Goal: Transaction & Acquisition: Purchase product/service

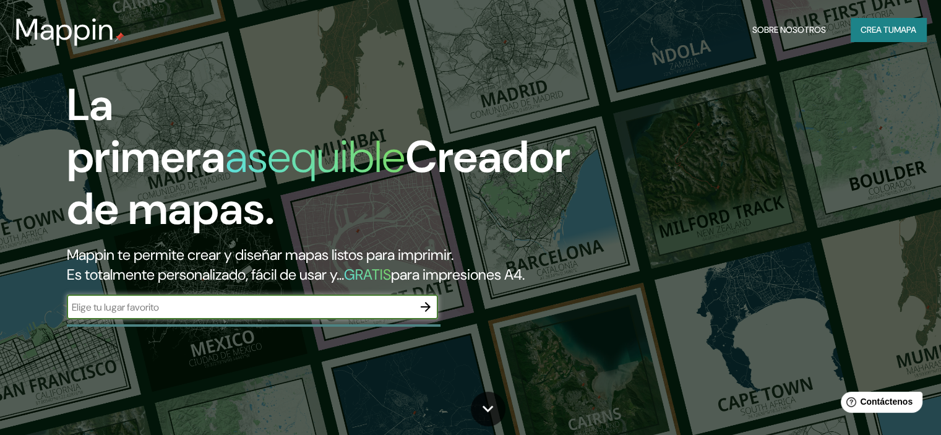
click at [224, 314] on input "text" at bounding box center [240, 307] width 346 height 14
paste input "[STREET_ADDRESS][PERSON_NAME][PERSON_NAME]"
type input "[STREET_ADDRESS][PERSON_NAME][PERSON_NAME]"
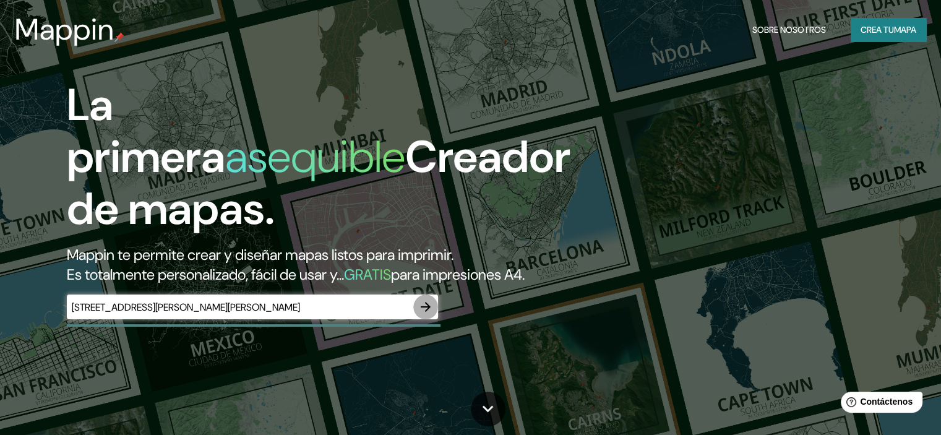
click at [421, 314] on icon "button" at bounding box center [425, 306] width 15 height 15
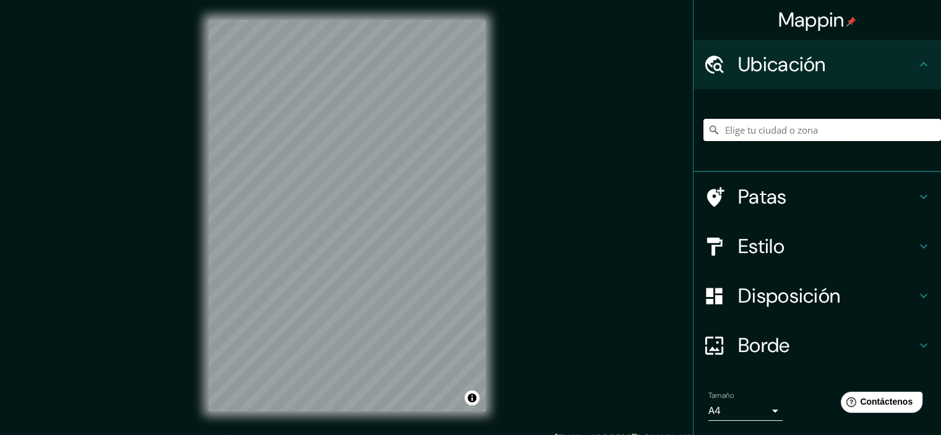
click at [739, 128] on input "Elige tu ciudad o zona" at bounding box center [821, 130] width 237 height 22
click at [741, 132] on input "Elige tu ciudad o zona" at bounding box center [821, 130] width 237 height 22
paste input "[STREET_ADDRESS][PERSON_NAME][PERSON_NAME]"
type input "[STREET_ADDRESS][PERSON_NAME]"
click at [776, 240] on h4 "Estilo" at bounding box center [827, 246] width 178 height 25
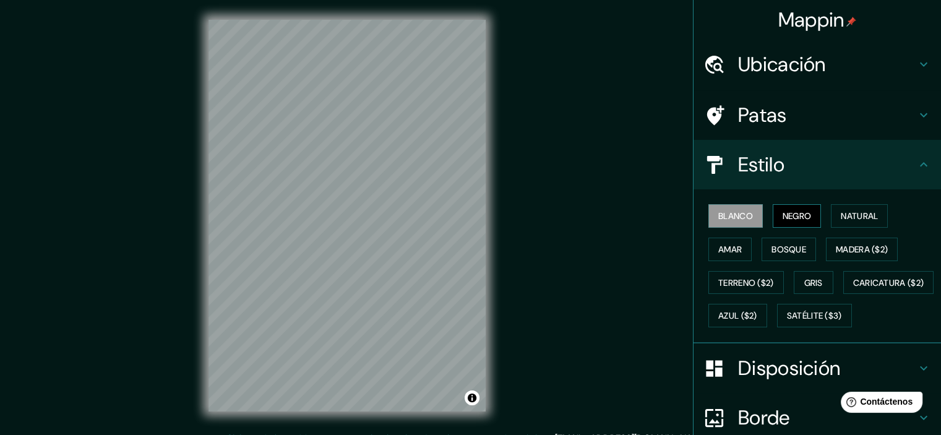
click at [792, 216] on font "Negro" at bounding box center [796, 215] width 29 height 11
click at [727, 220] on font "Blanco" at bounding box center [735, 215] width 35 height 11
click at [855, 215] on font "Natural" at bounding box center [858, 215] width 37 height 11
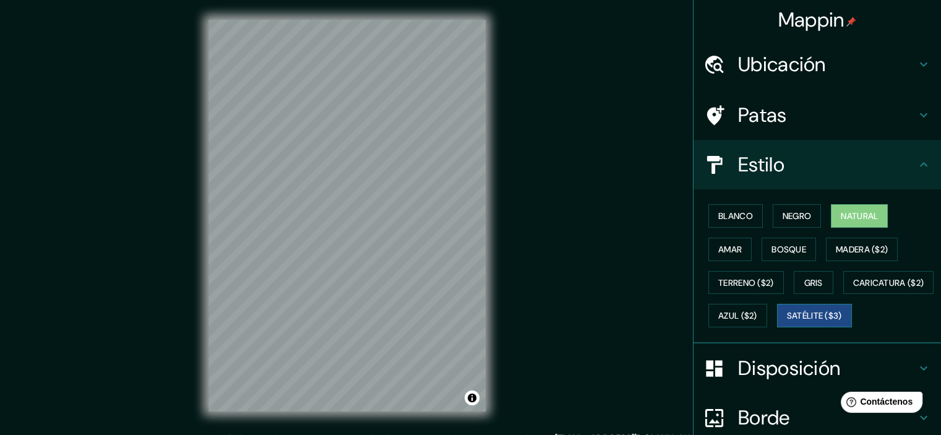
click at [787, 322] on font "Satélite ($3)" at bounding box center [814, 315] width 55 height 11
click at [853, 288] on font "Caricatura ($2)" at bounding box center [888, 282] width 71 height 11
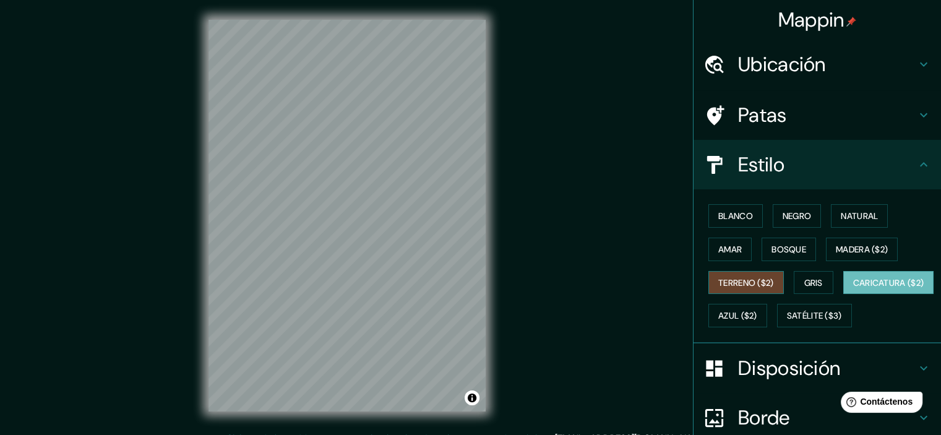
click at [732, 287] on font "Terreno ($2)" at bounding box center [746, 283] width 56 height 16
click at [727, 255] on font "Amar" at bounding box center [729, 249] width 23 height 16
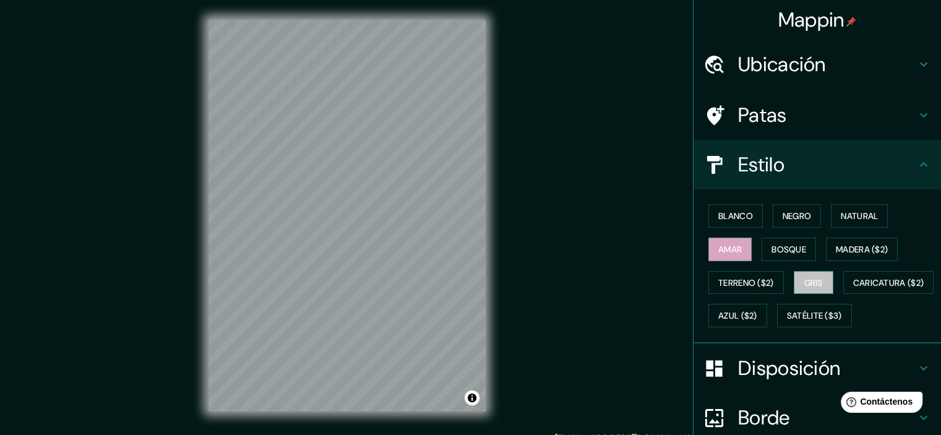
click at [817, 291] on button "Gris" at bounding box center [813, 282] width 40 height 23
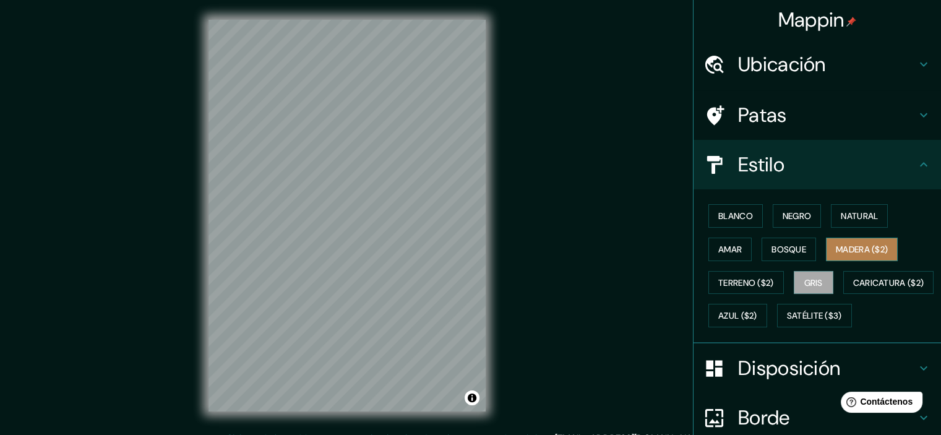
click at [850, 250] on font "Madera ($2)" at bounding box center [861, 249] width 52 height 11
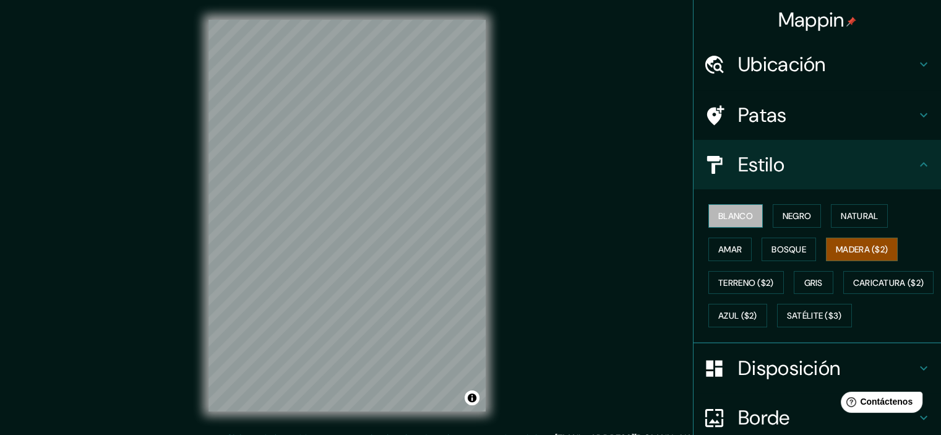
click at [718, 210] on font "Blanco" at bounding box center [735, 215] width 35 height 11
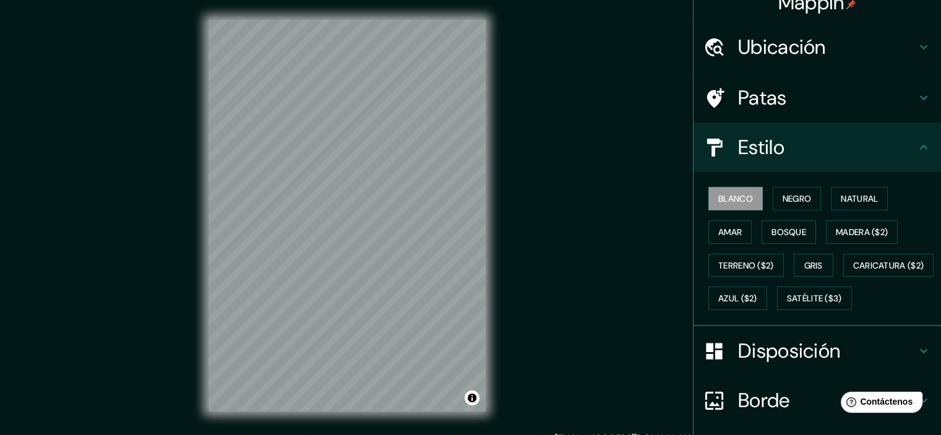
scroll to position [141, 0]
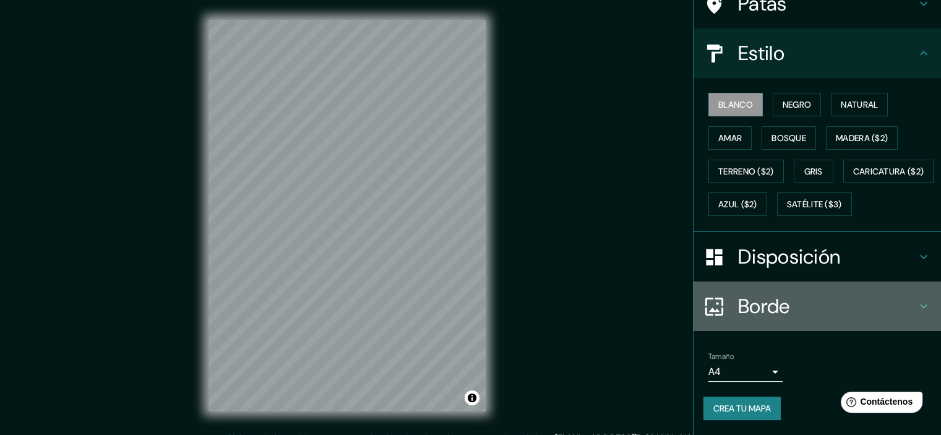
click at [779, 305] on font "Borde" at bounding box center [764, 306] width 52 height 26
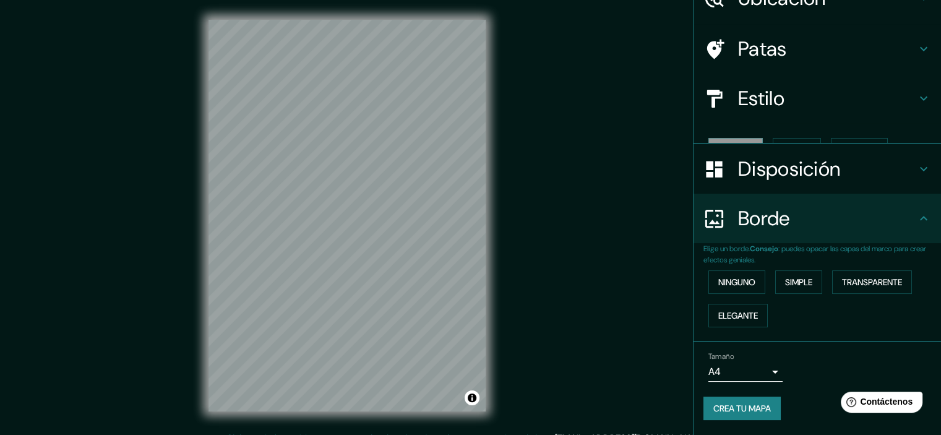
scroll to position [45, 0]
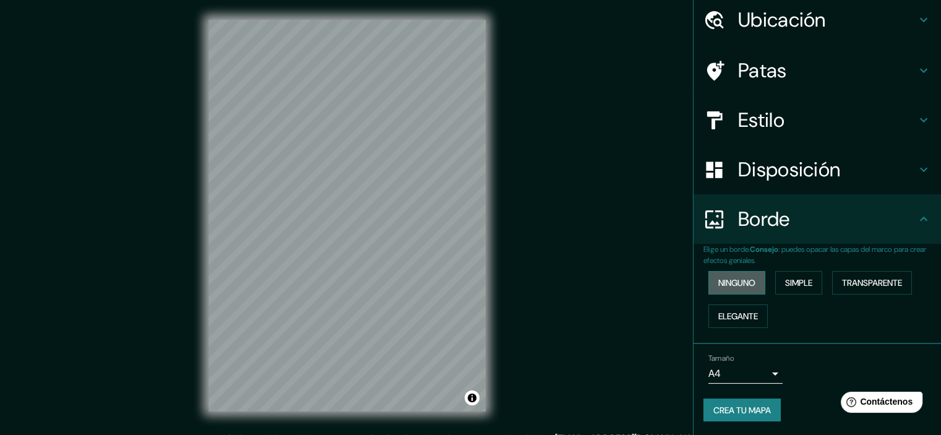
click at [747, 278] on font "Ninguno" at bounding box center [736, 282] width 37 height 11
click at [785, 283] on font "Simple" at bounding box center [798, 282] width 27 height 11
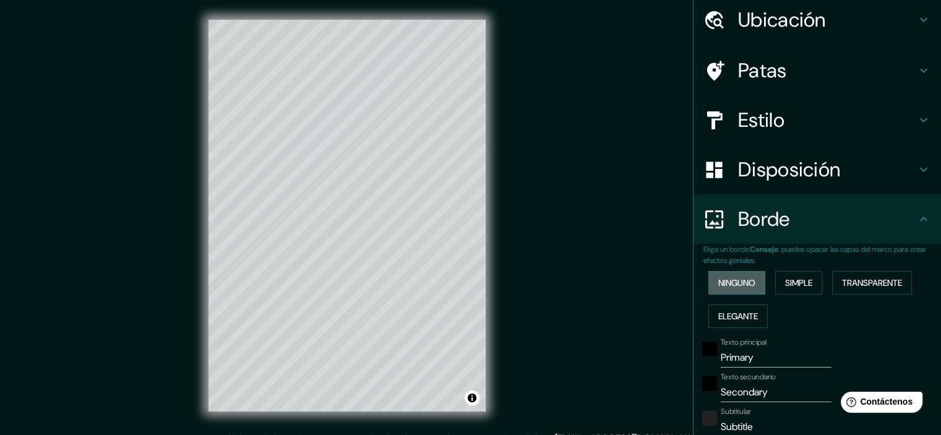
click at [742, 283] on font "Ninguno" at bounding box center [736, 282] width 37 height 11
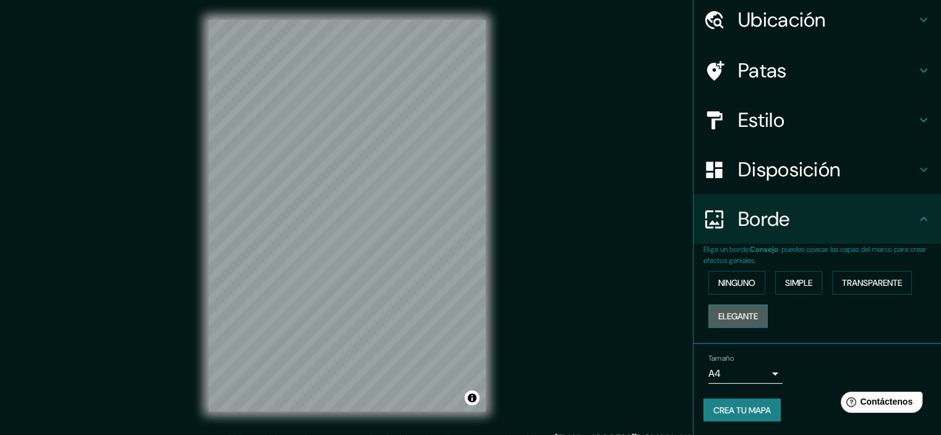
click at [737, 311] on font "Elegante" at bounding box center [738, 315] width 40 height 11
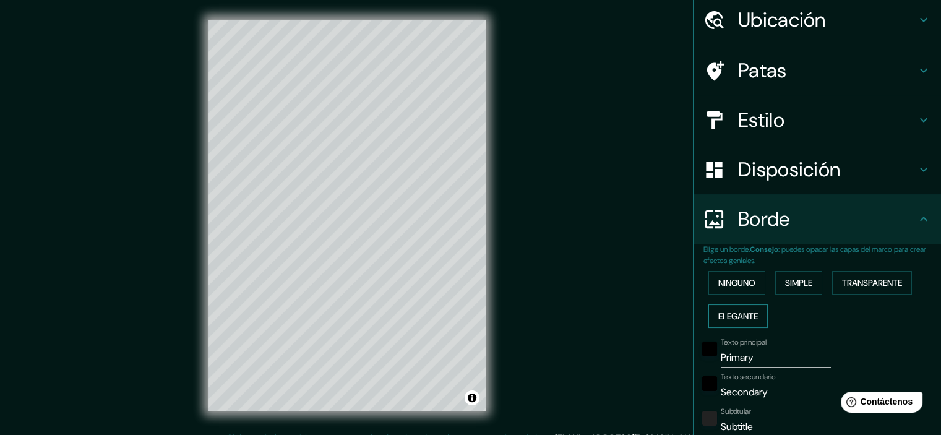
click at [737, 311] on font "Elegante" at bounding box center [738, 315] width 40 height 11
type input "179"
type input "36"
type input "18"
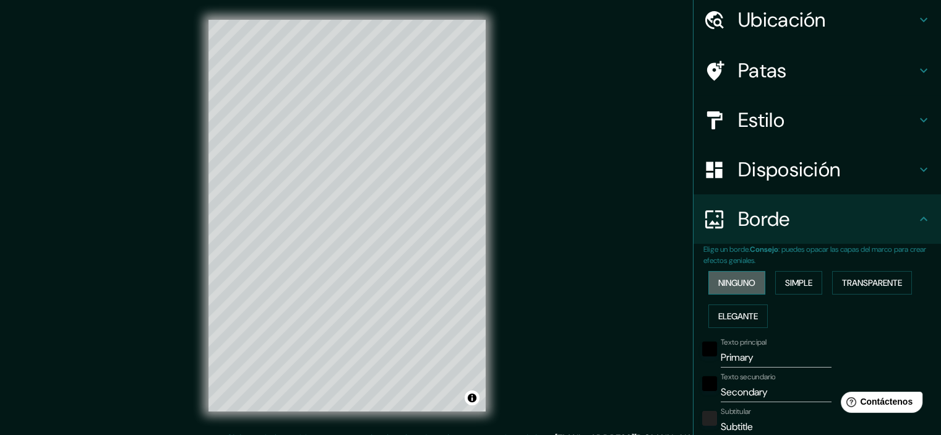
click at [728, 291] on button "Ninguno" at bounding box center [736, 282] width 57 height 23
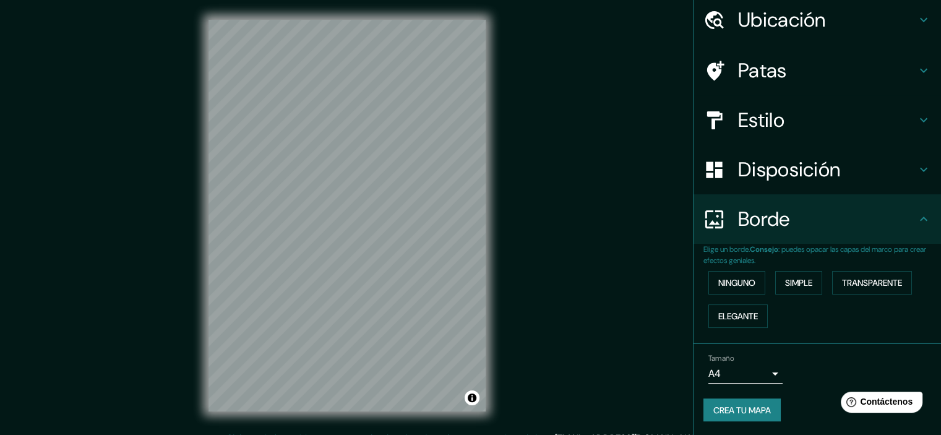
scroll to position [0, 0]
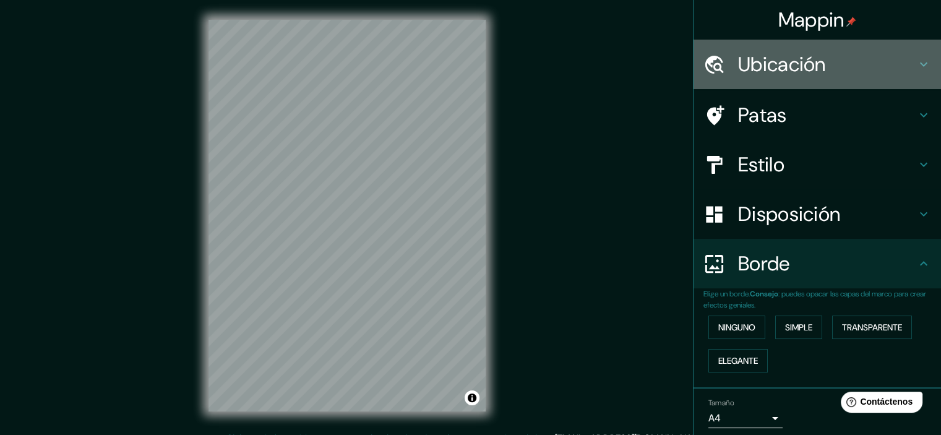
click at [769, 66] on font "Ubicación" at bounding box center [782, 64] width 88 height 26
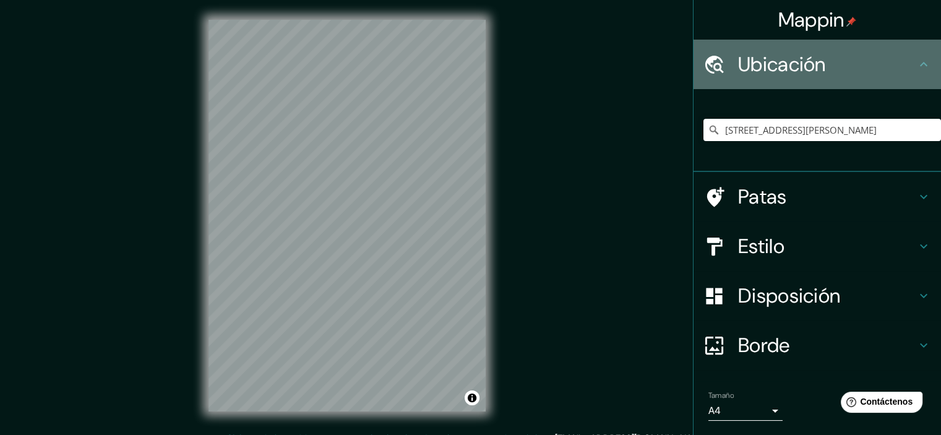
click at [769, 66] on font "Ubicación" at bounding box center [782, 64] width 88 height 26
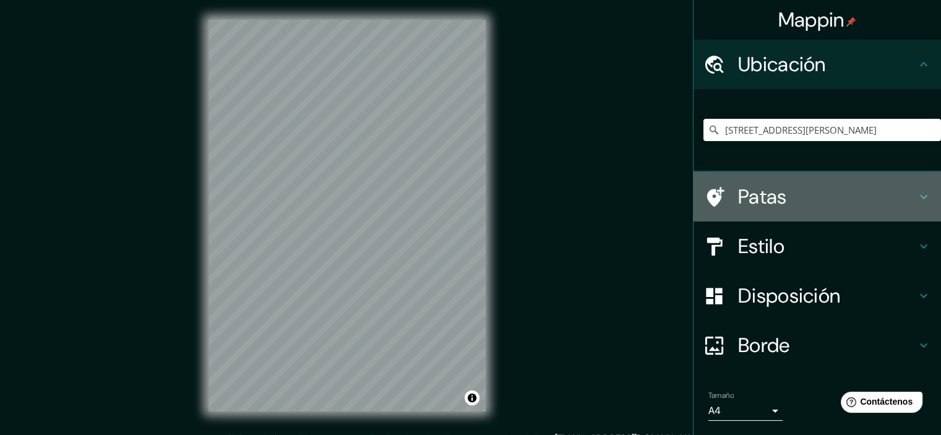
click at [775, 197] on font "Patas" at bounding box center [762, 197] width 49 height 26
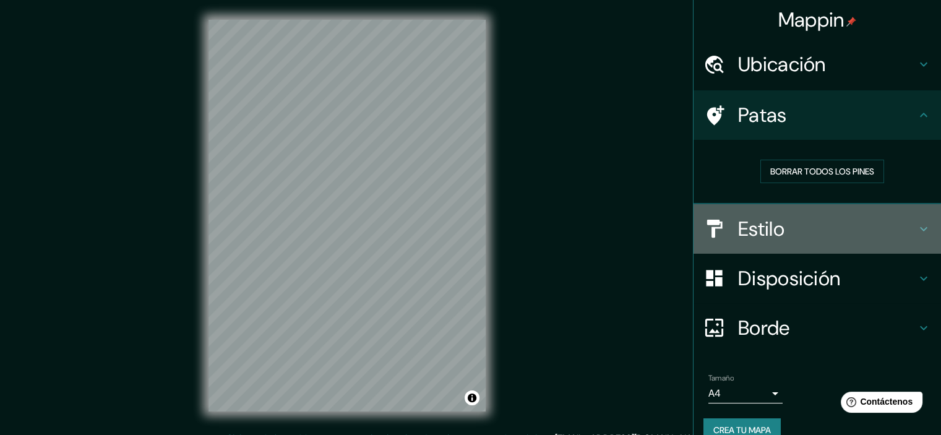
click at [772, 228] on font "Estilo" at bounding box center [761, 229] width 46 height 26
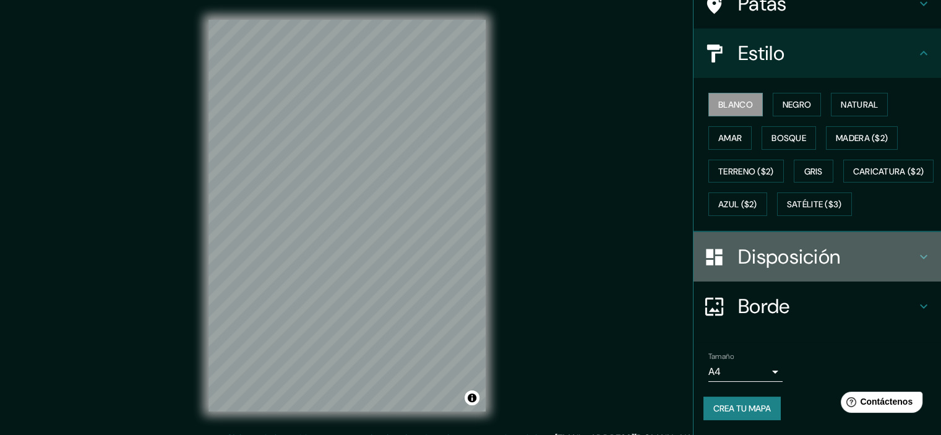
click at [785, 270] on font "Disposición" at bounding box center [789, 257] width 102 height 26
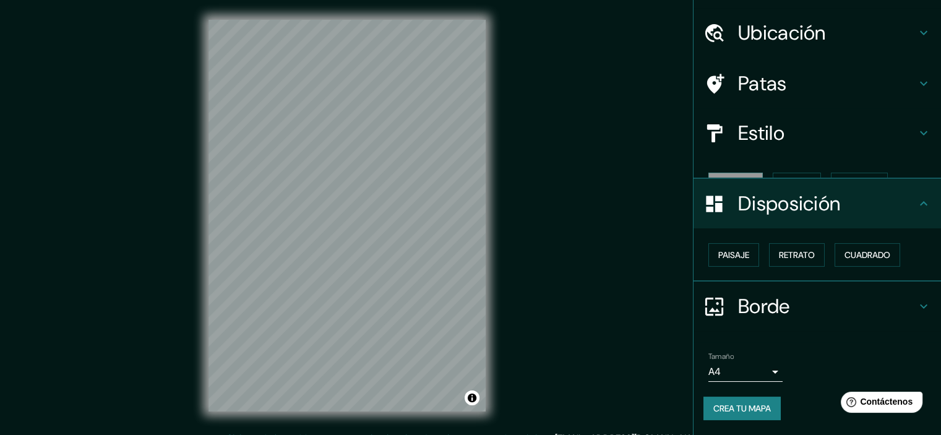
scroll to position [10, 0]
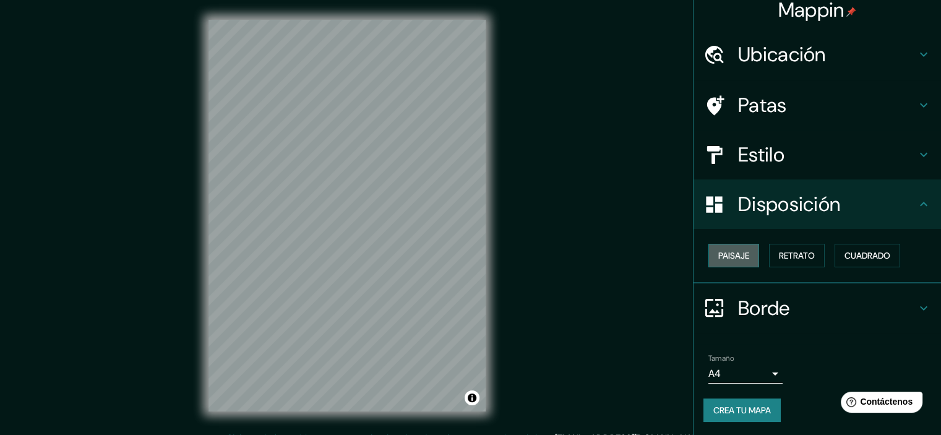
click at [737, 251] on font "Paisaje" at bounding box center [733, 255] width 31 height 11
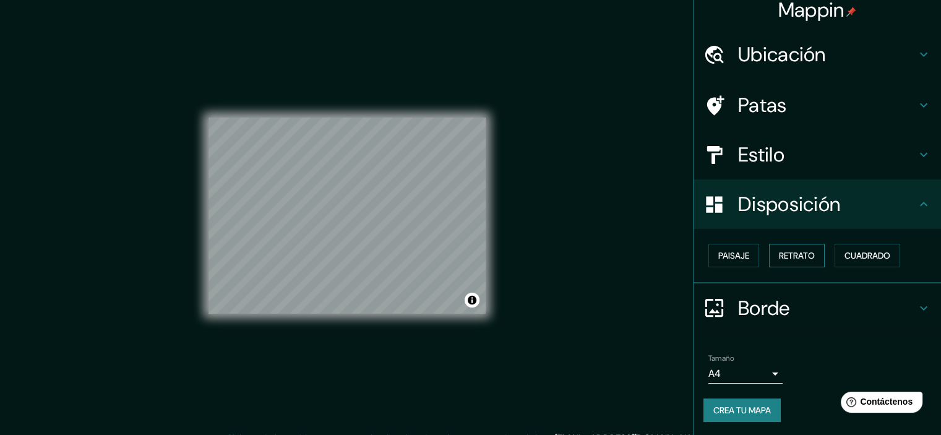
click at [790, 252] on font "Retrato" at bounding box center [797, 255] width 36 height 11
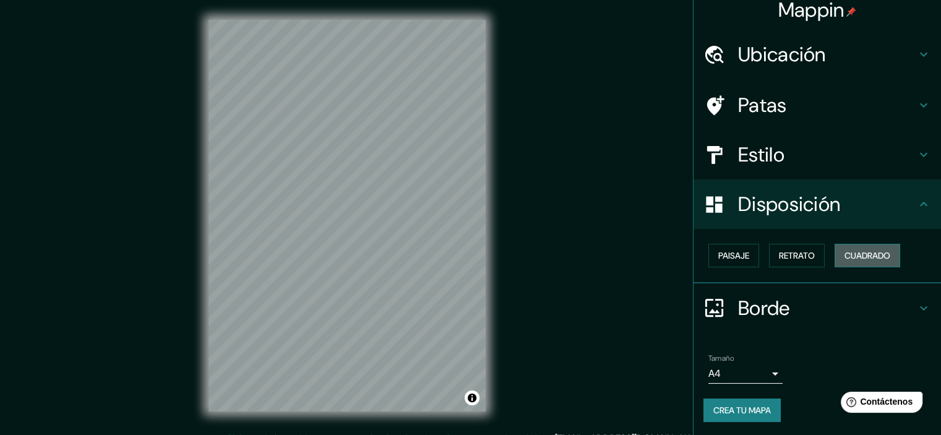
click at [845, 256] on font "Cuadrado" at bounding box center [867, 255] width 46 height 11
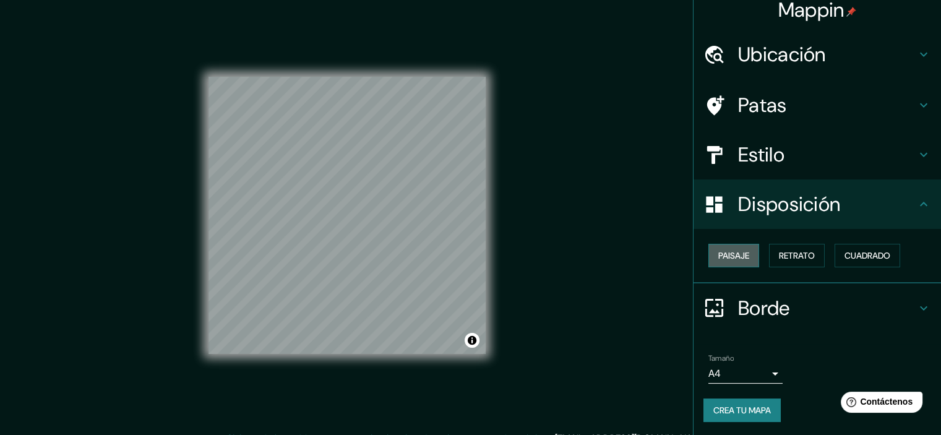
click at [728, 252] on font "Paisaje" at bounding box center [733, 255] width 31 height 11
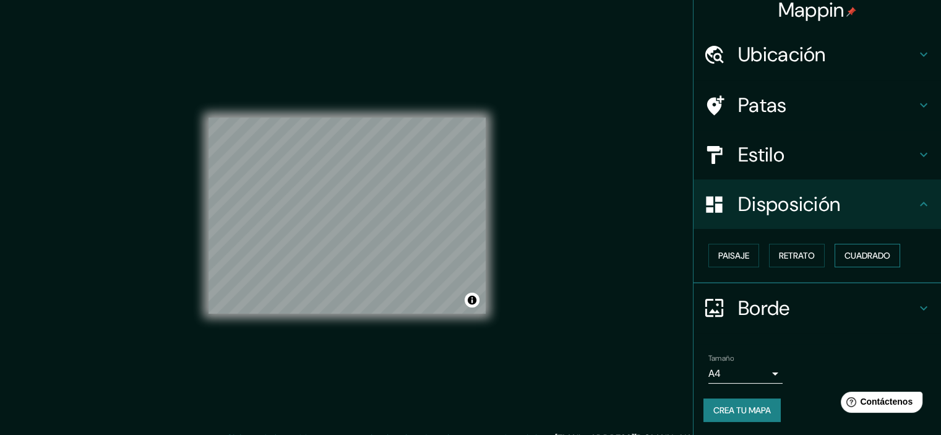
click at [838, 246] on button "Cuadrado" at bounding box center [867, 255] width 66 height 23
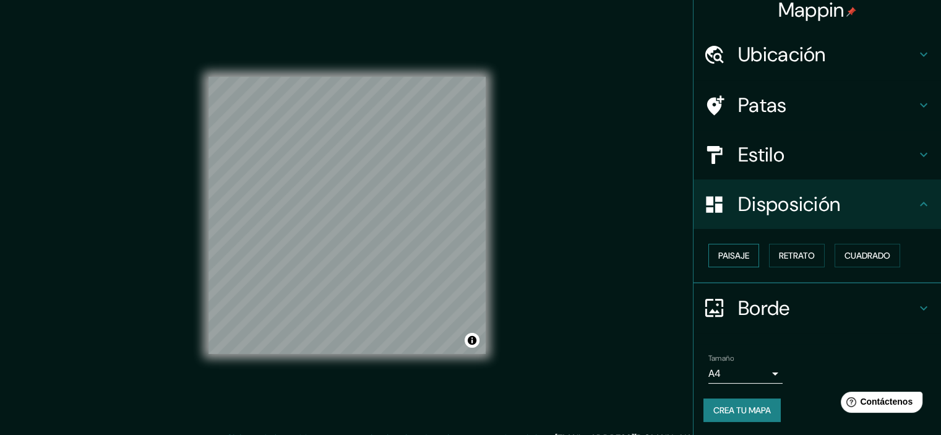
click at [737, 250] on font "Paisaje" at bounding box center [733, 255] width 31 height 11
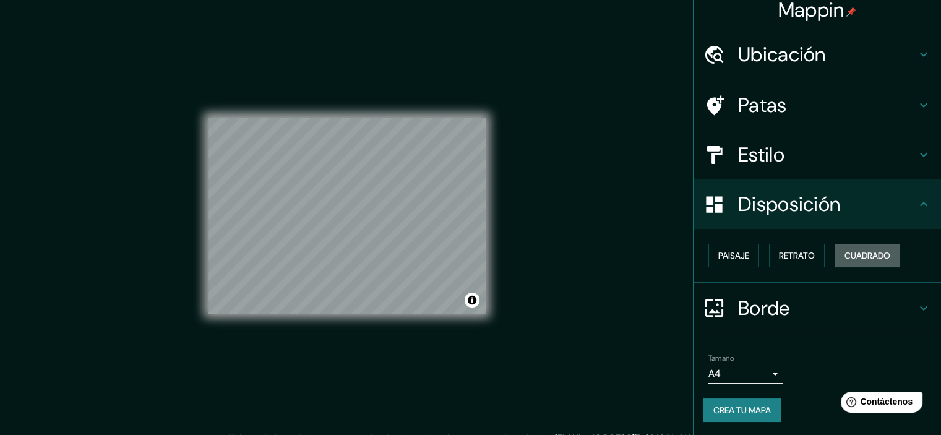
click at [861, 254] on font "Cuadrado" at bounding box center [867, 255] width 46 height 11
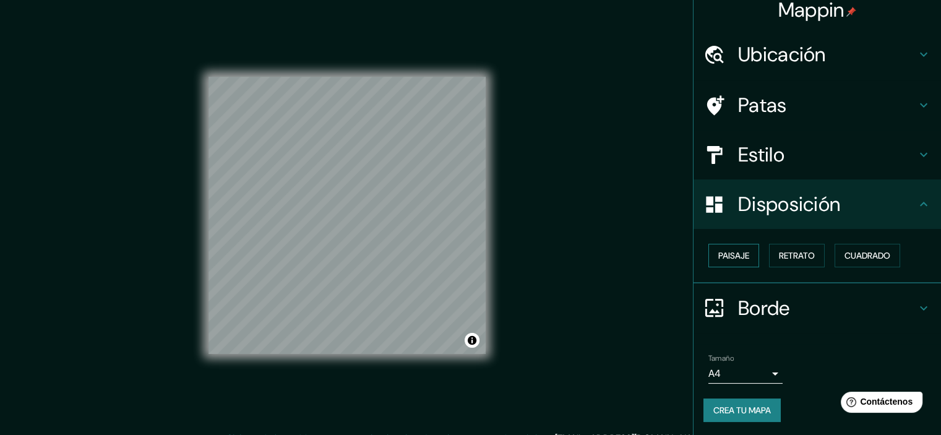
click at [728, 251] on font "Paisaje" at bounding box center [733, 255] width 31 height 11
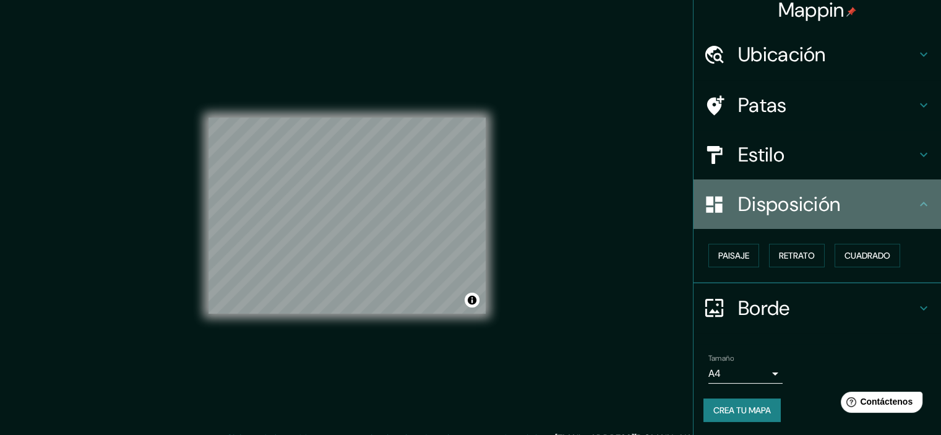
click at [829, 195] on font "Disposición" at bounding box center [789, 204] width 102 height 26
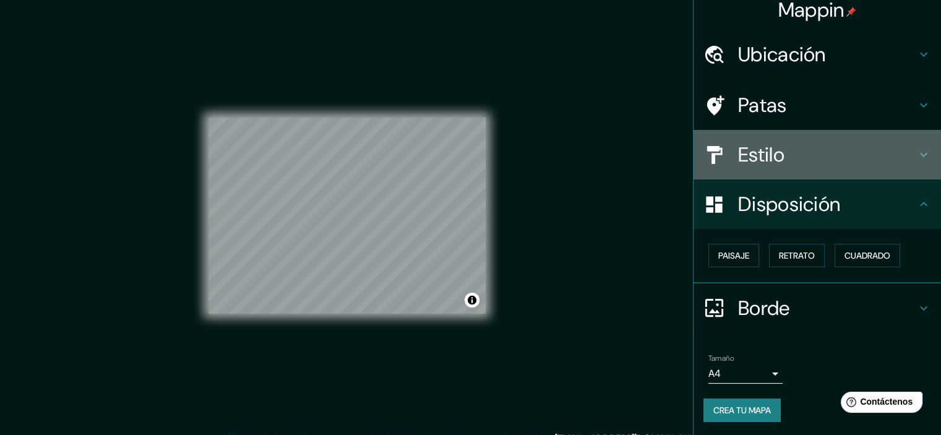
click at [824, 166] on h4 "Estilo" at bounding box center [827, 154] width 178 height 25
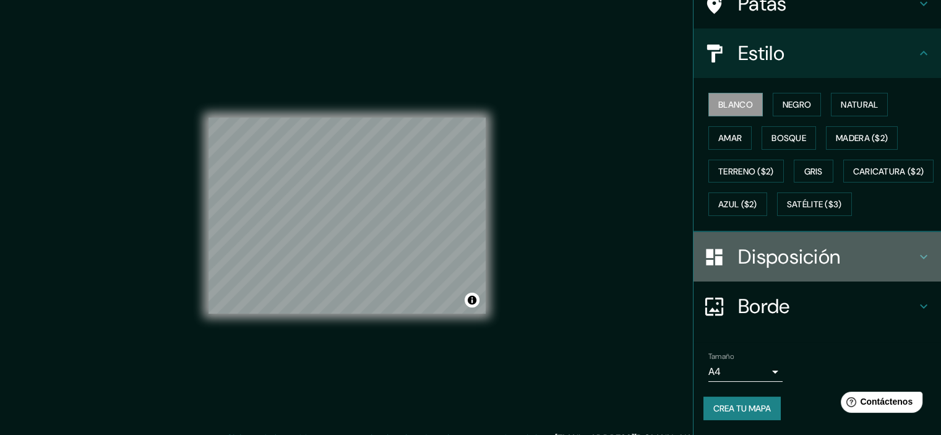
click at [800, 270] on font "Disposición" at bounding box center [789, 257] width 102 height 26
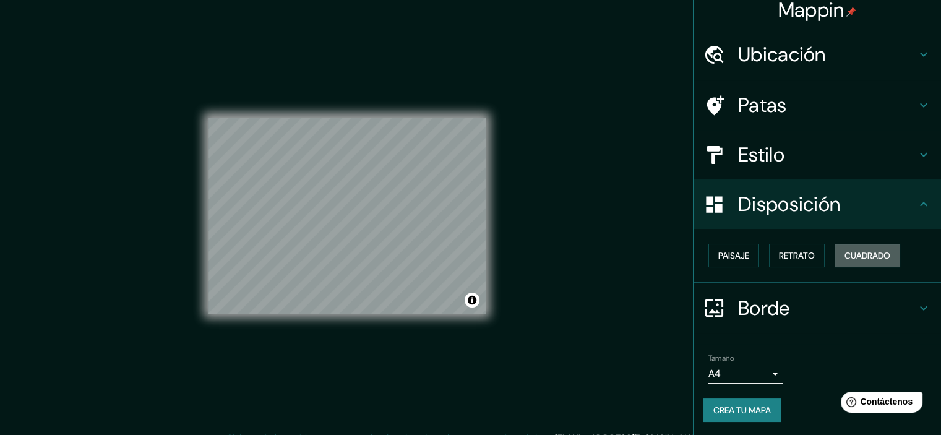
click at [856, 253] on font "Cuadrado" at bounding box center [867, 255] width 46 height 11
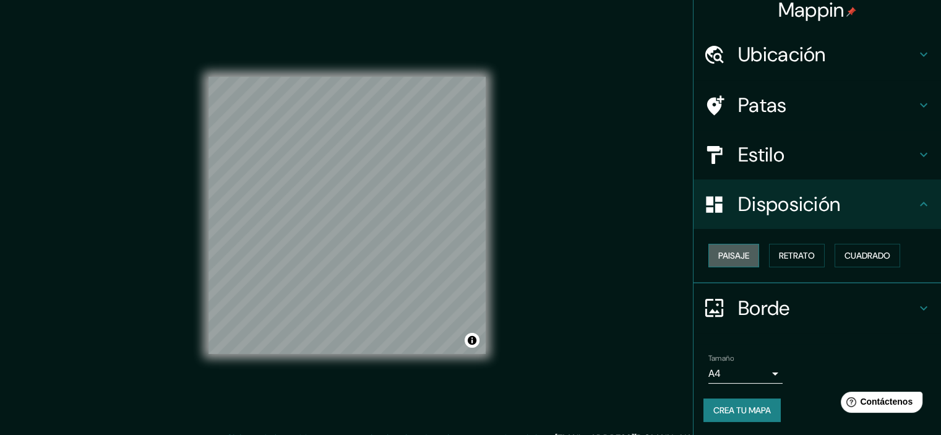
click at [733, 256] on font "Paisaje" at bounding box center [733, 255] width 31 height 11
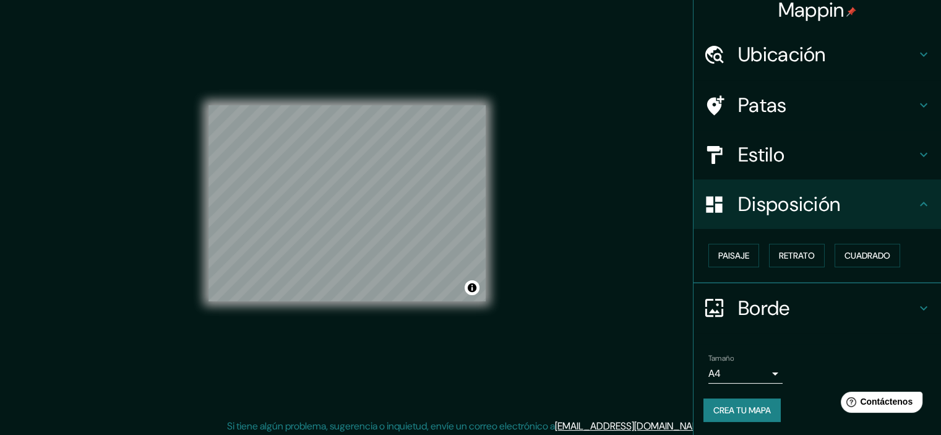
scroll to position [15, 0]
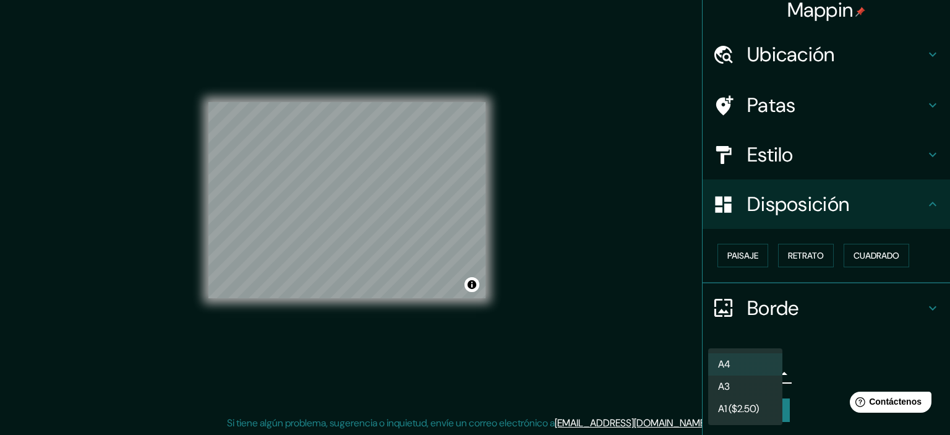
click at [762, 375] on body "Mappin Ubicación [STREET_ADDRESS][PERSON_NAME], [GEOGRAPHIC_DATA] [STREET_ADDRE…" at bounding box center [475, 202] width 950 height 435
click at [797, 357] on div at bounding box center [475, 217] width 950 height 435
click at [761, 375] on body "Mappin Ubicación [STREET_ADDRESS][PERSON_NAME], [GEOGRAPHIC_DATA] [STREET_ADDRE…" at bounding box center [475, 202] width 950 height 435
click at [758, 388] on li "A3" at bounding box center [745, 387] width 74 height 23
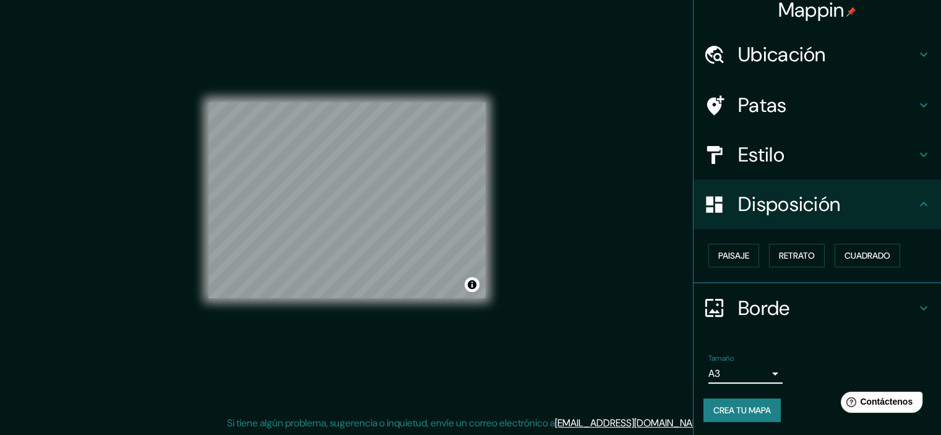
click at [758, 405] on font "Crea tu mapa" at bounding box center [742, 409] width 58 height 11
click at [633, 164] on div "Mappin Ubicación [STREET_ADDRESS][PERSON_NAME], [GEOGRAPHIC_DATA] [STREET_ADDRE…" at bounding box center [470, 210] width 941 height 451
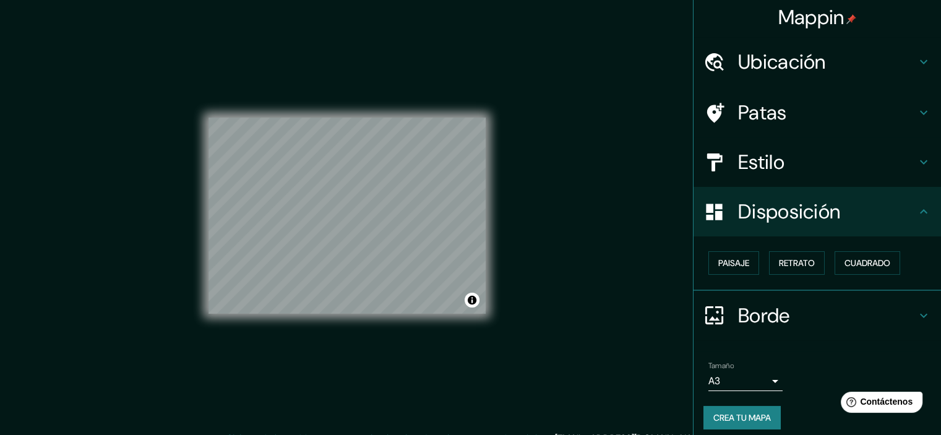
scroll to position [0, 0]
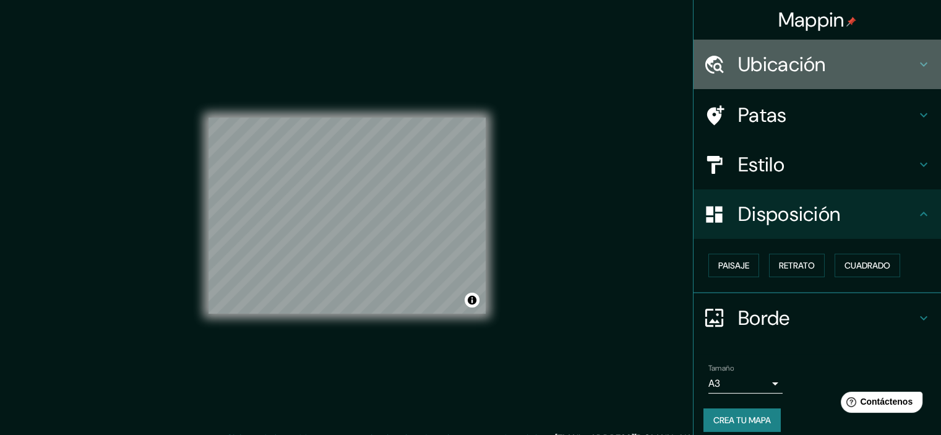
click at [818, 64] on h4 "Ubicación" at bounding box center [827, 64] width 178 height 25
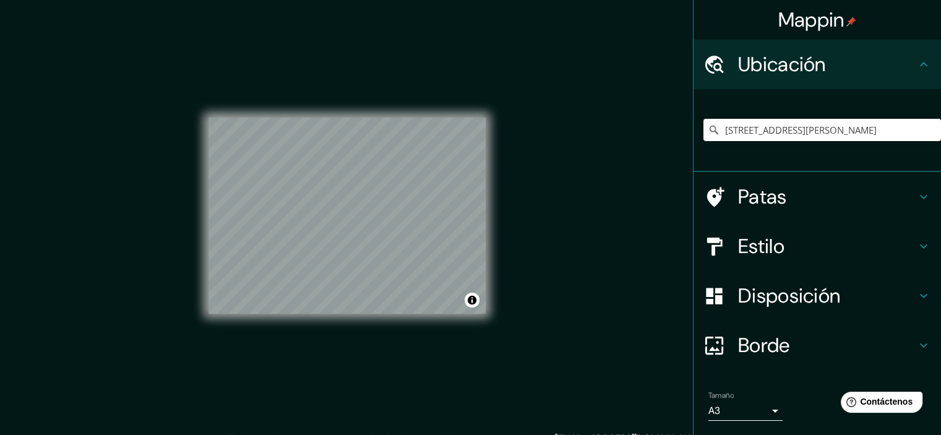
click at [603, 135] on div "Mappin Ubicación [STREET_ADDRESS][PERSON_NAME], [GEOGRAPHIC_DATA] [STREET_ADDRE…" at bounding box center [470, 225] width 941 height 451
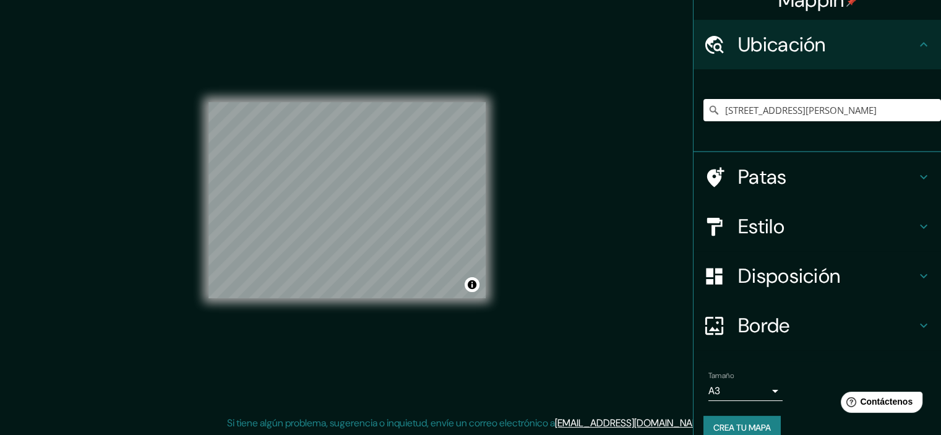
scroll to position [38, 0]
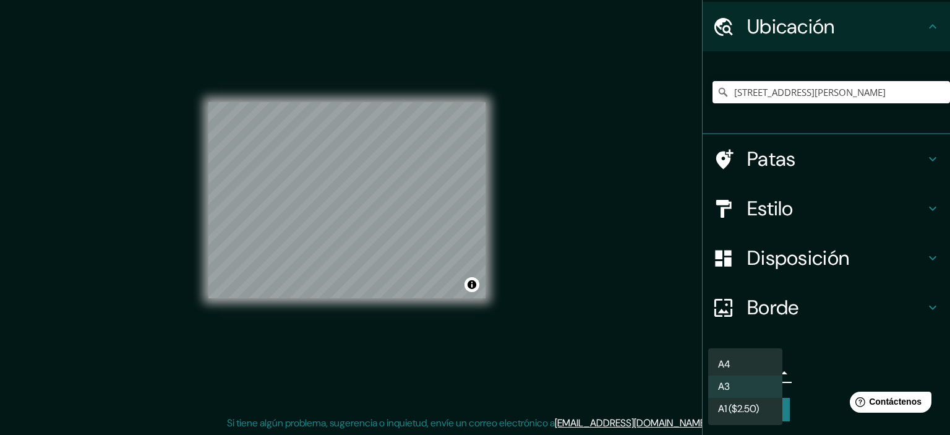
click at [772, 366] on body "Mappin Ubicación [STREET_ADDRESS][PERSON_NAME], [GEOGRAPHIC_DATA] [STREET_ADDRE…" at bounding box center [475, 202] width 950 height 435
click at [772, 365] on li "A4" at bounding box center [745, 364] width 74 height 23
type input "single"
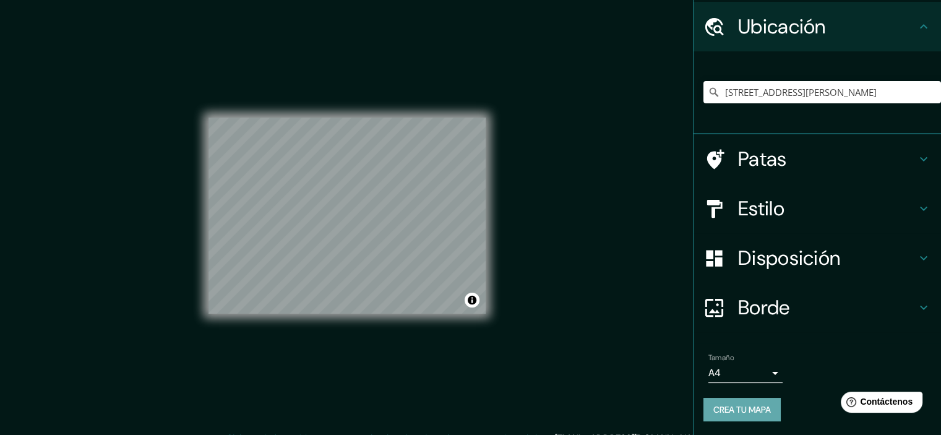
click at [743, 412] on font "Crea tu mapa" at bounding box center [742, 409] width 58 height 11
click at [537, 228] on div "Mappin Ubicación [STREET_ADDRESS][PERSON_NAME], [GEOGRAPHIC_DATA] [STREET_ADDRE…" at bounding box center [470, 225] width 941 height 451
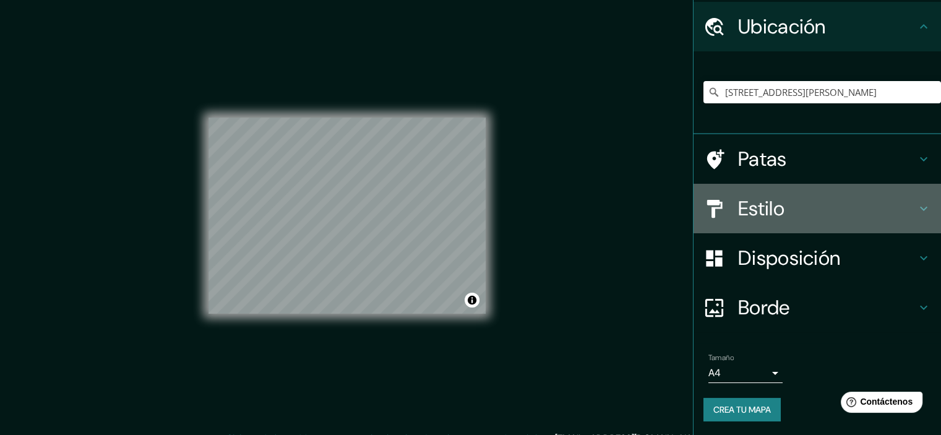
click at [772, 211] on font "Estilo" at bounding box center [761, 208] width 46 height 26
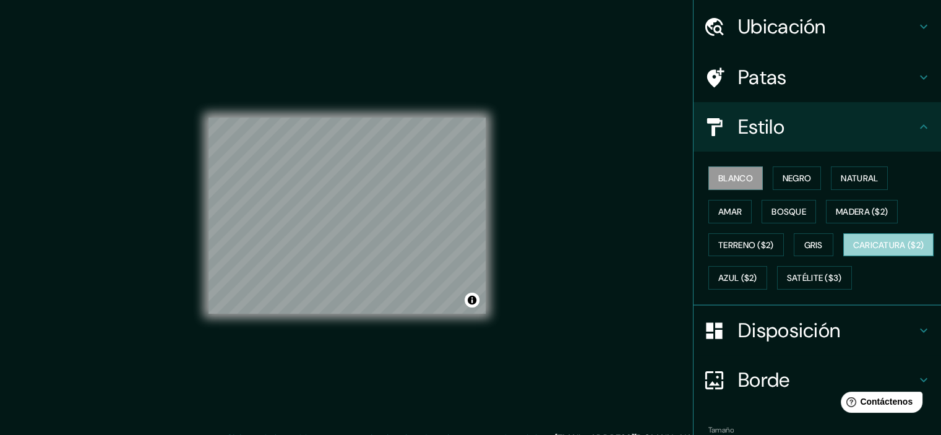
click at [853, 250] on font "Caricatura ($2)" at bounding box center [888, 244] width 71 height 11
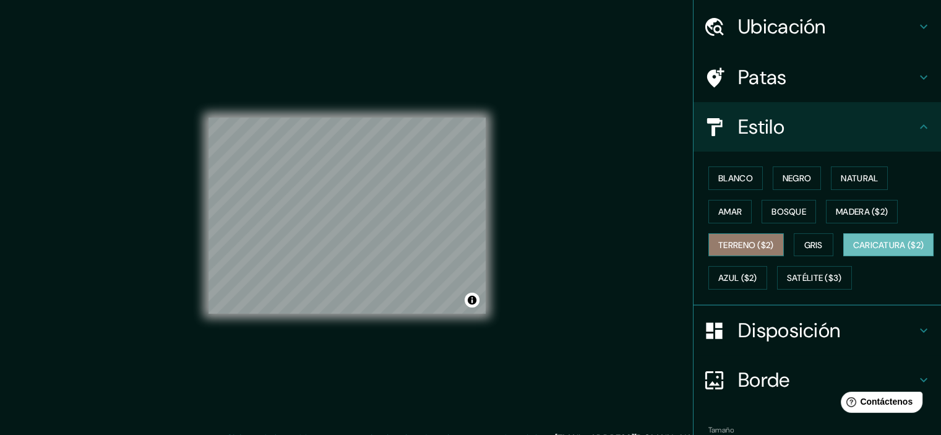
click at [751, 247] on font "Terreno ($2)" at bounding box center [746, 244] width 56 height 11
click at [853, 250] on font "Caricatura ($2)" at bounding box center [888, 244] width 71 height 11
click at [806, 239] on font "Gris" at bounding box center [813, 244] width 19 height 11
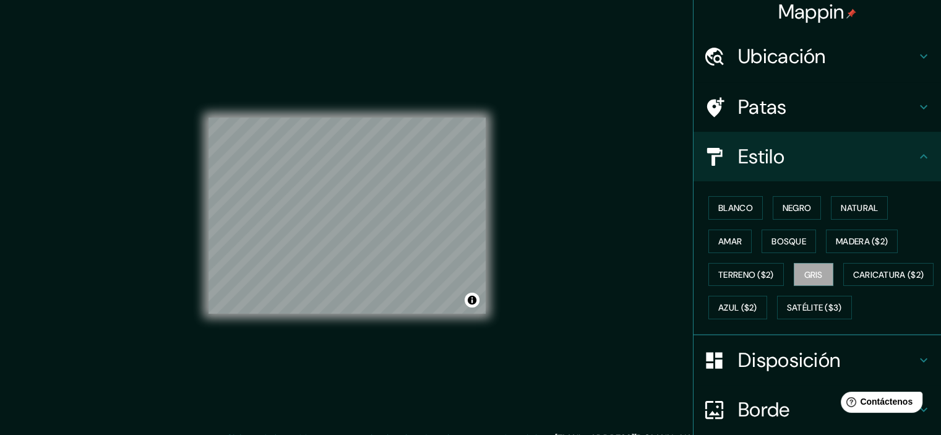
scroll to position [0, 0]
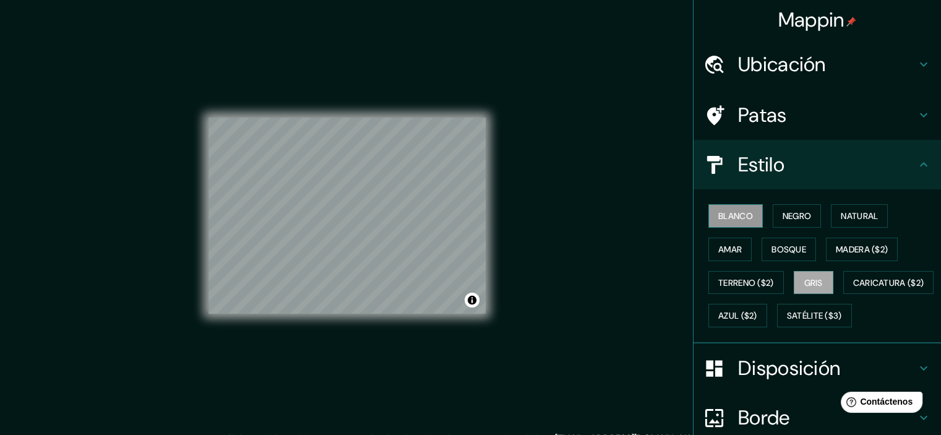
click at [751, 211] on button "Blanco" at bounding box center [735, 215] width 54 height 23
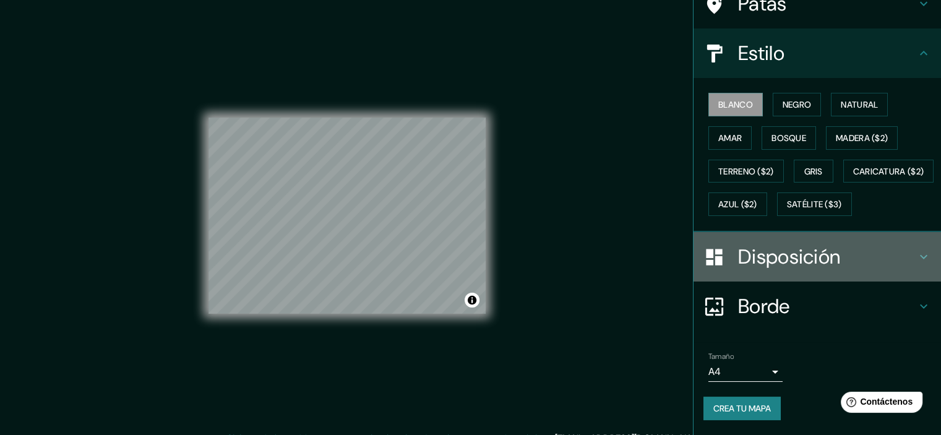
click at [816, 269] on font "Disposición" at bounding box center [789, 257] width 102 height 26
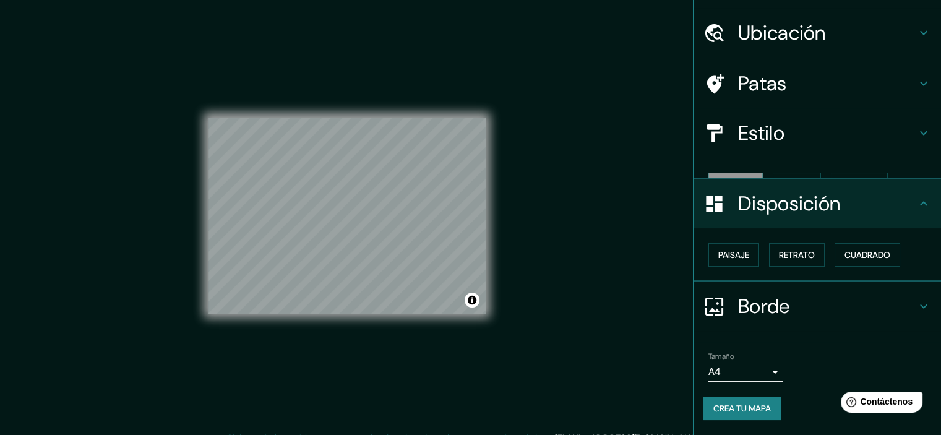
scroll to position [10, 0]
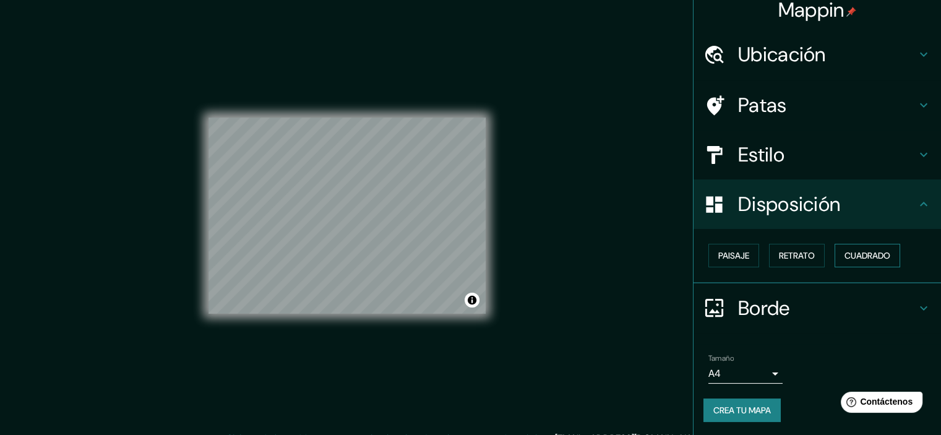
click at [861, 250] on font "Cuadrado" at bounding box center [867, 255] width 46 height 11
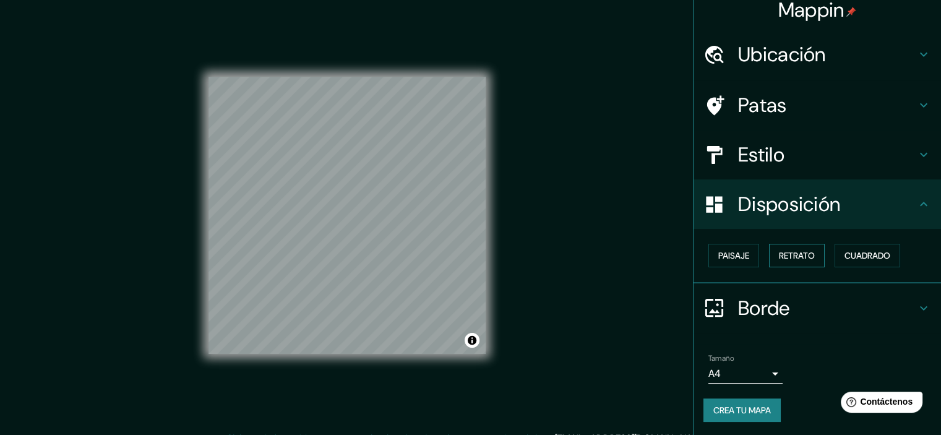
click at [806, 244] on div "Paisaje Retrato Cuadrado" at bounding box center [821, 255] width 237 height 33
click at [794, 257] on font "Retrato" at bounding box center [797, 255] width 36 height 11
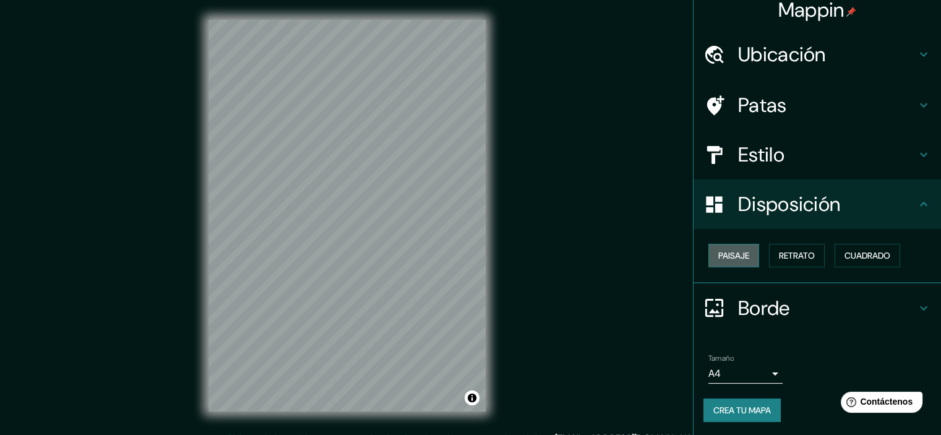
click at [733, 257] on font "Paisaje" at bounding box center [733, 255] width 31 height 11
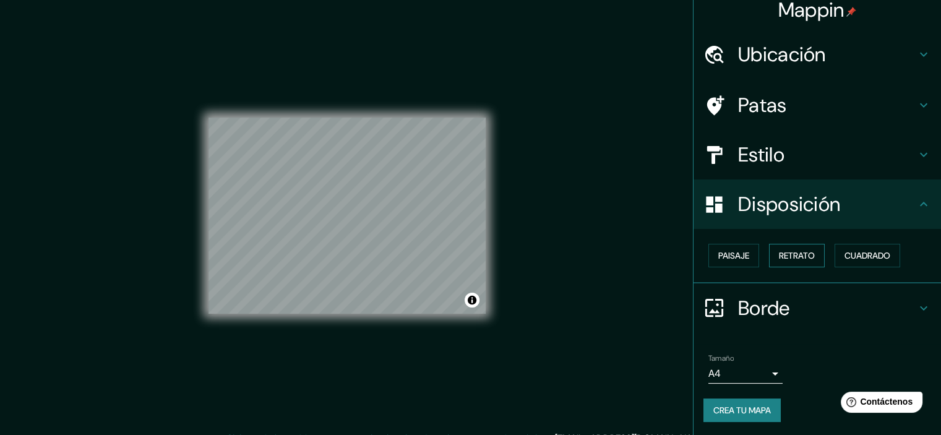
click at [784, 255] on font "Retrato" at bounding box center [797, 255] width 36 height 11
